Goal: Information Seeking & Learning: Understand process/instructions

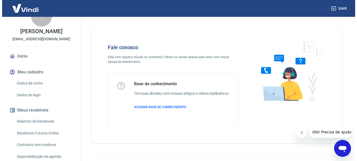
scroll to position [26, 0]
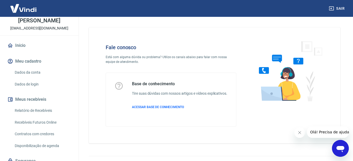
click at [46, 110] on link "Relatório de Recebíveis" at bounding box center [43, 110] width 60 height 11
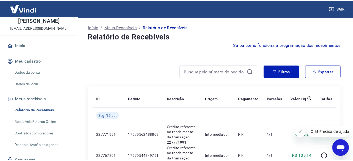
scroll to position [79, 0]
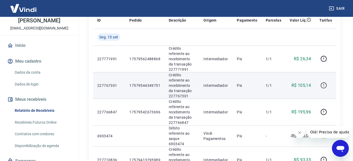
click at [328, 85] on div at bounding box center [325, 85] width 13 height 8
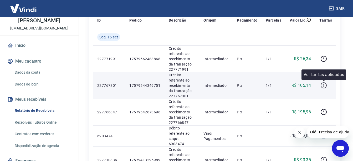
click at [326, 86] on icon "button" at bounding box center [323, 85] width 7 height 7
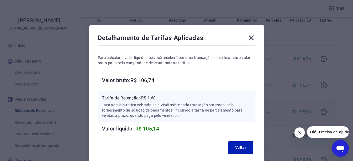
drag, startPoint x: 252, startPoint y: 37, endPoint x: 264, endPoint y: 101, distance: 64.6
click at [252, 38] on icon at bounding box center [251, 38] width 8 height 8
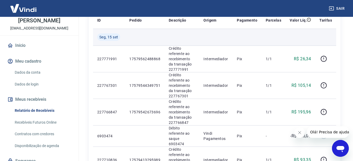
scroll to position [0, 0]
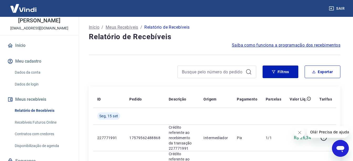
click at [302, 45] on span "Saiba como funciona a programação dos recebimentos" at bounding box center [286, 45] width 109 height 6
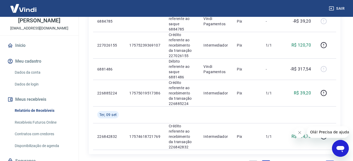
scroll to position [552, 0]
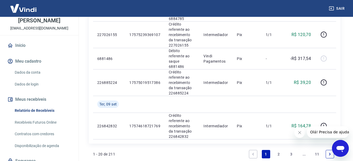
click at [32, 125] on link "Recebíveis Futuros Online" at bounding box center [43, 122] width 60 height 11
